Goal: Task Accomplishment & Management: Manage account settings

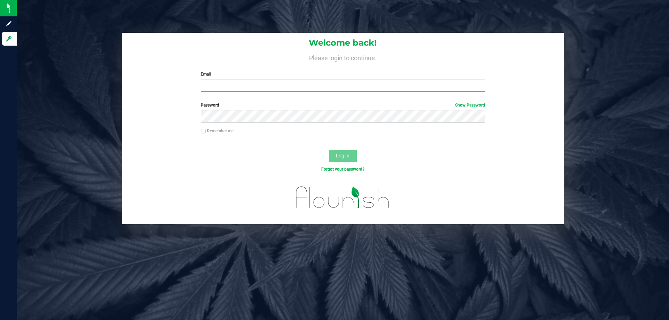
click at [237, 91] on input "Email" at bounding box center [343, 85] width 284 height 13
type input "[EMAIL_ADDRESS][DOMAIN_NAME]"
click at [329, 150] on button "Log In" at bounding box center [343, 156] width 28 height 13
